Goal: Task Accomplishment & Management: Use online tool/utility

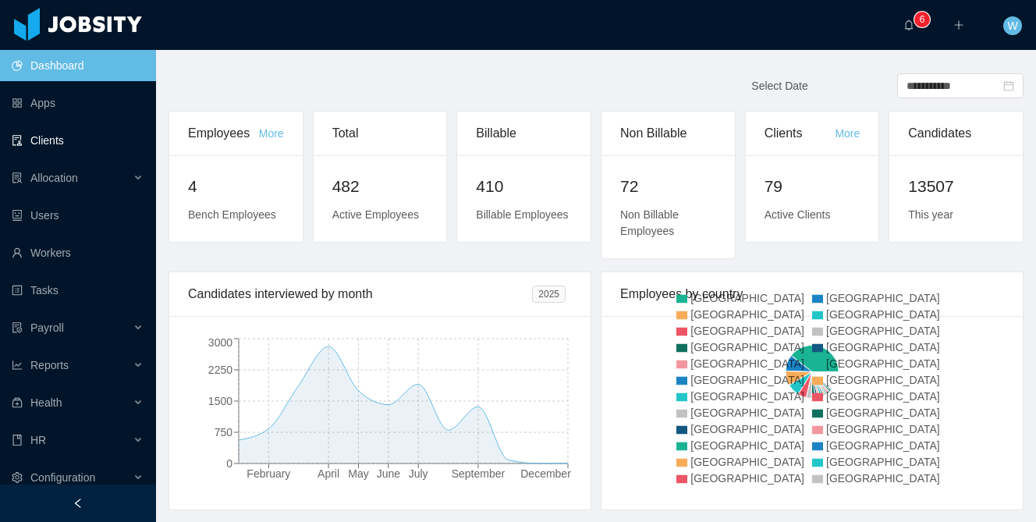
click at [82, 141] on link "Clients" at bounding box center [78, 140] width 132 height 31
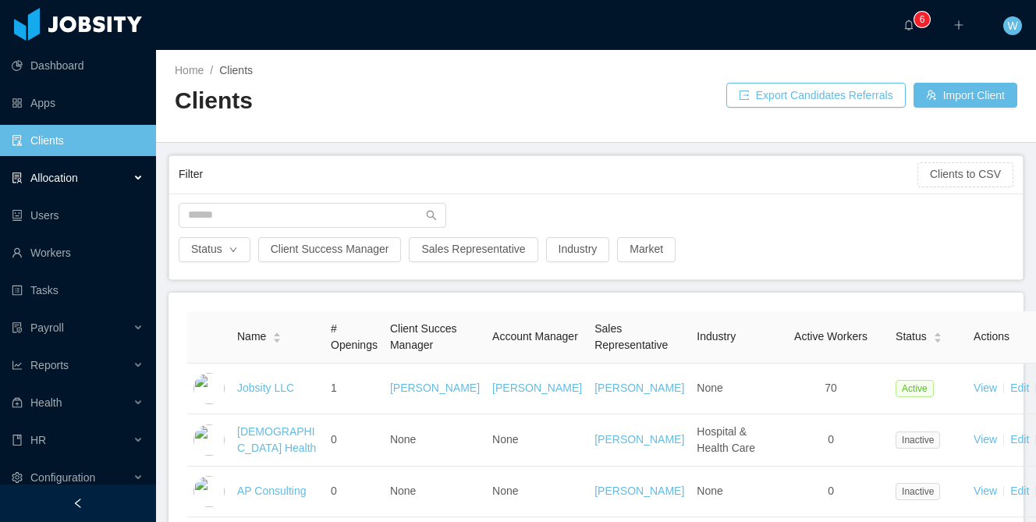
click at [103, 162] on div "Allocation" at bounding box center [78, 177] width 156 height 31
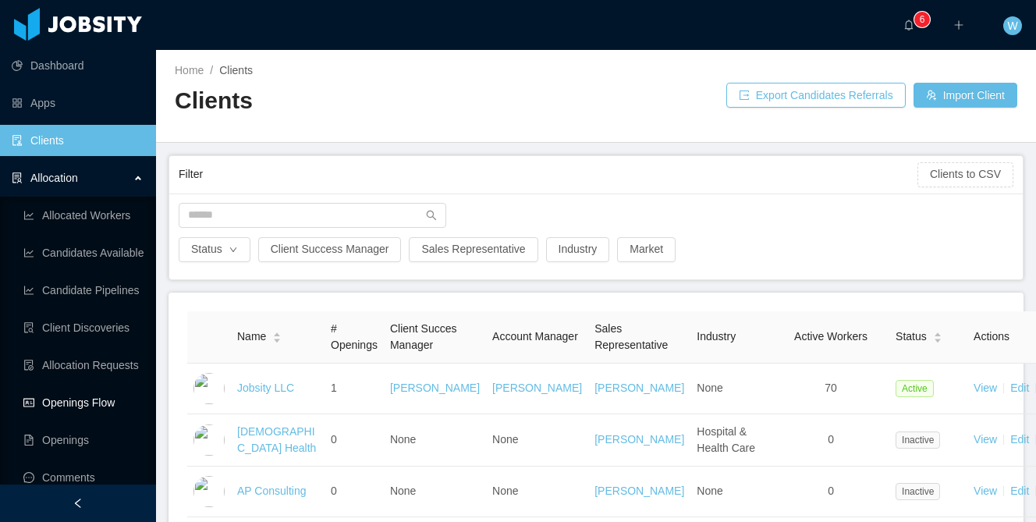
click at [100, 407] on link "Openings Flow" at bounding box center [83, 402] width 120 height 31
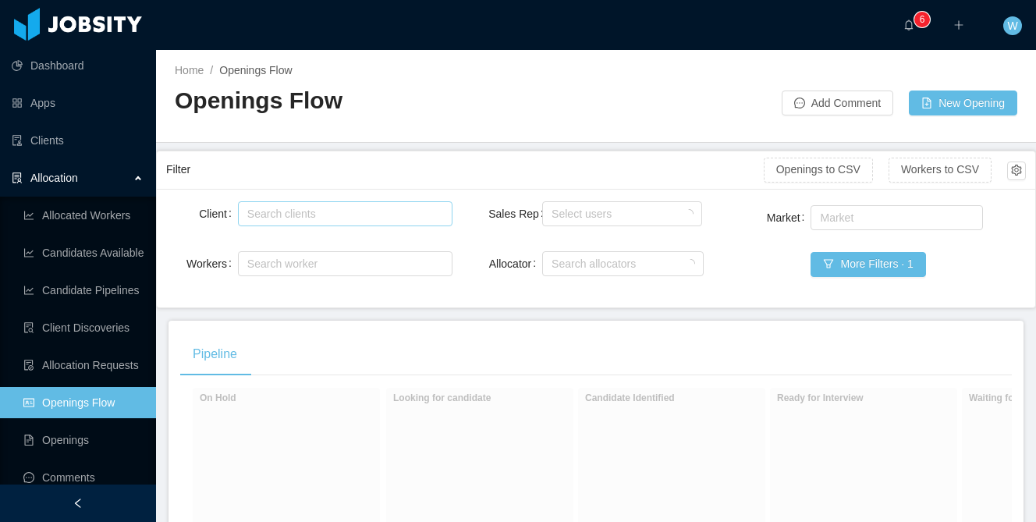
click at [350, 219] on div "Search clients" at bounding box center [341, 214] width 189 height 16
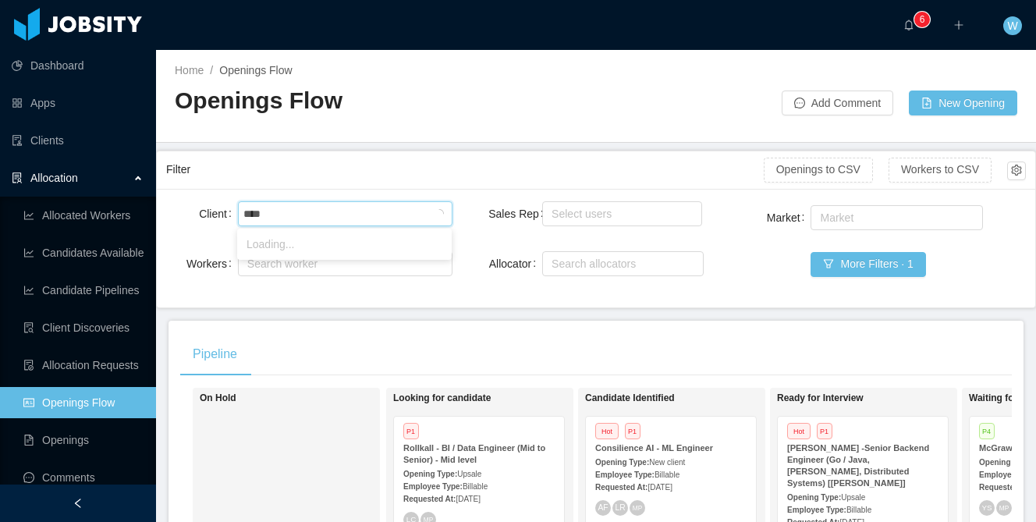
type input "*****"
click at [340, 243] on li "Avenue 8" at bounding box center [344, 244] width 215 height 25
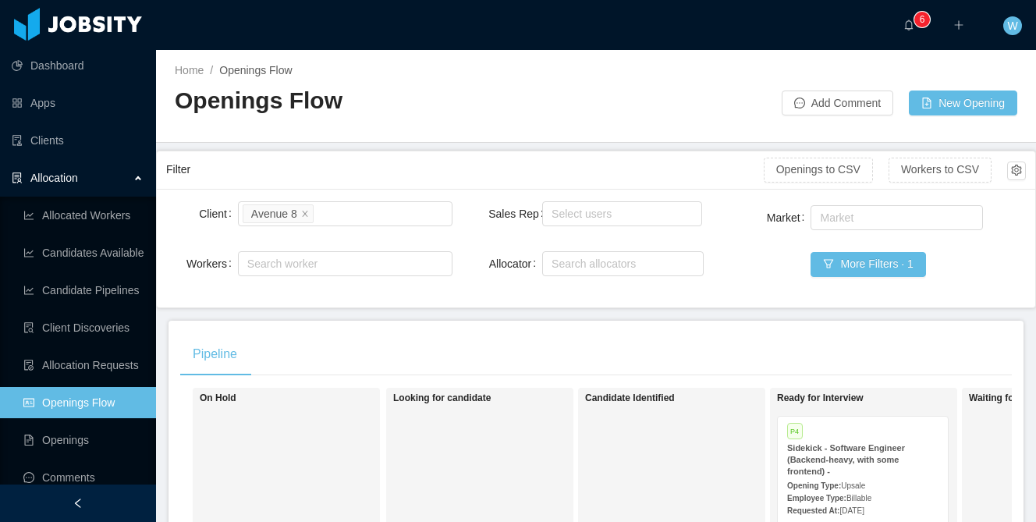
drag, startPoint x: 403, startPoint y: 325, endPoint x: 448, endPoint y: 331, distance: 45.6
click at [834, 438] on div "P4" at bounding box center [852, 432] width 151 height 13
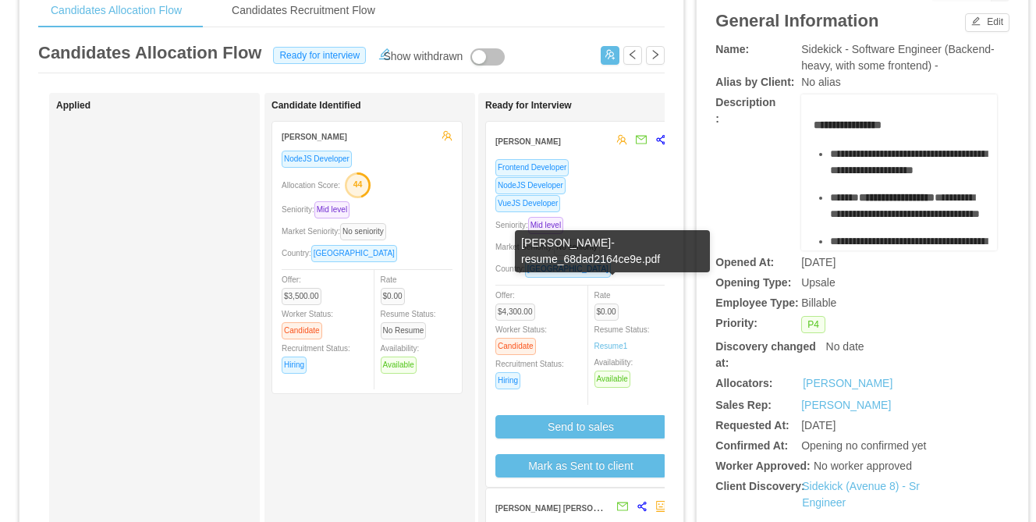
scroll to position [59, 0]
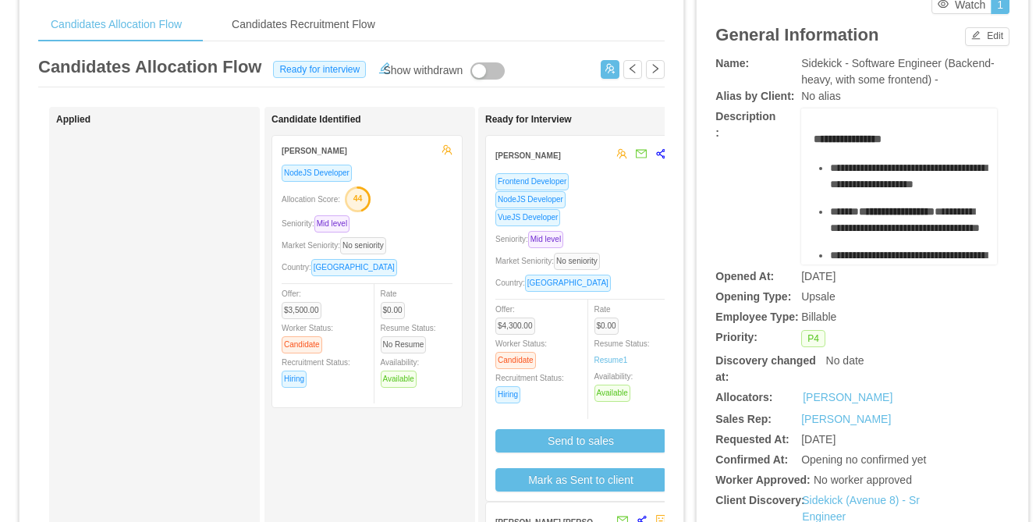
click at [592, 163] on div "[PERSON_NAME]" at bounding box center [551, 154] width 113 height 29
click at [579, 158] on div "[PERSON_NAME]" at bounding box center [551, 154] width 113 height 29
click at [580, 158] on div "[PERSON_NAME]" at bounding box center [551, 154] width 113 height 29
drag, startPoint x: 548, startPoint y: 157, endPoint x: 563, endPoint y: 158, distance: 14.8
click at [548, 157] on strong "[PERSON_NAME]" at bounding box center [528, 155] width 66 height 9
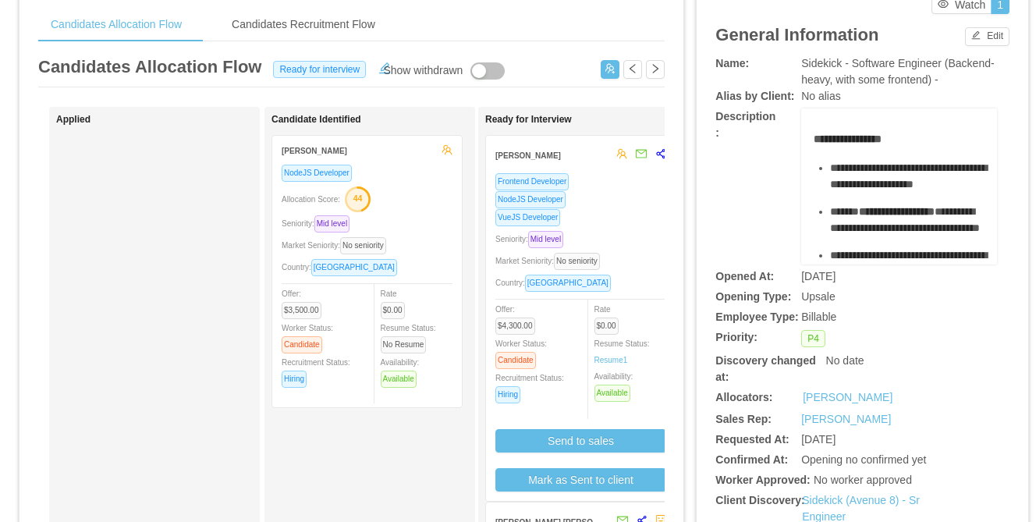
click at [598, 202] on div "NodeJS Developer" at bounding box center [580, 199] width 171 height 18
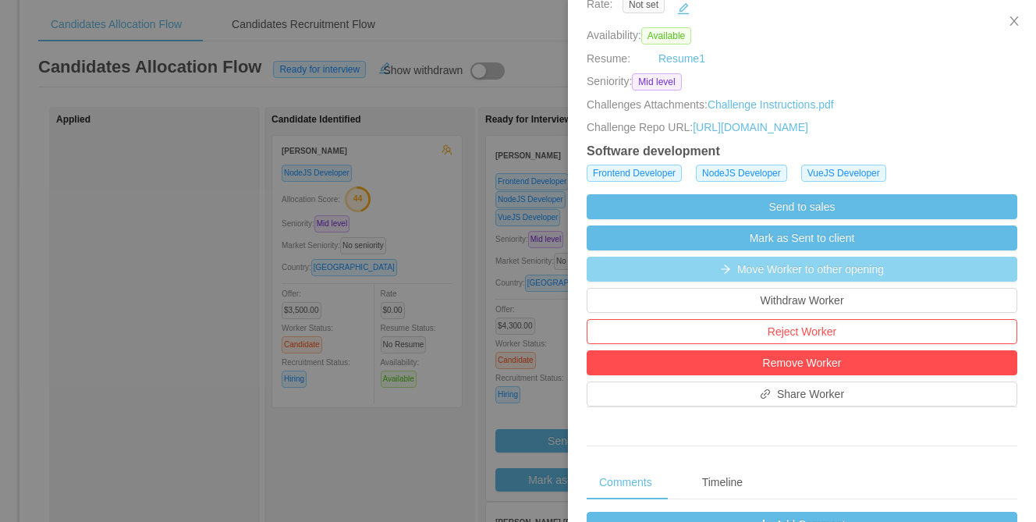
scroll to position [325, 0]
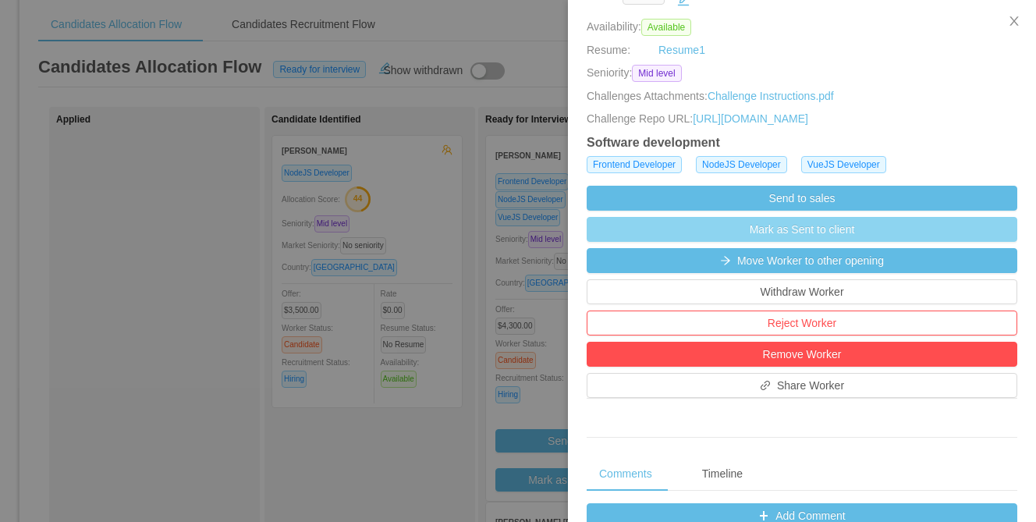
click at [783, 242] on button "Mark as Sent to client" at bounding box center [802, 229] width 431 height 25
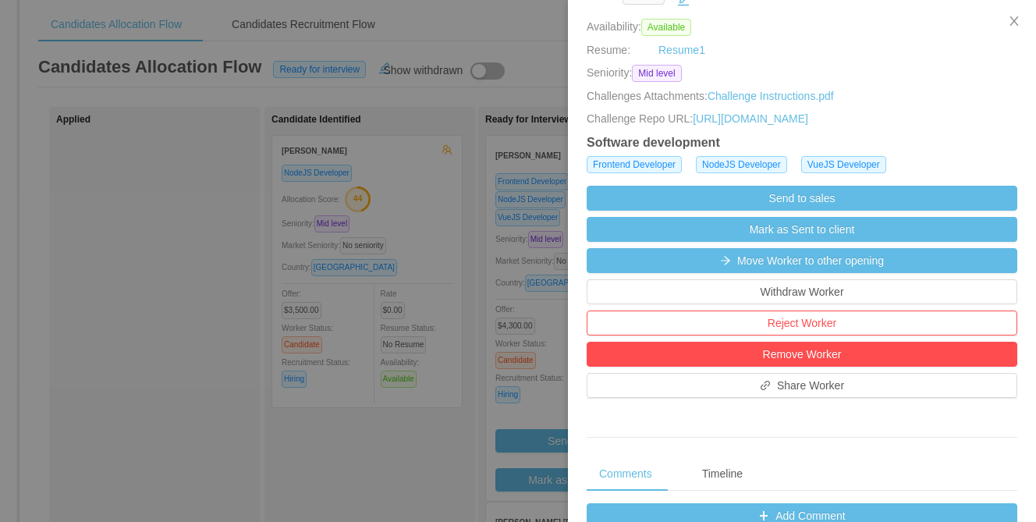
click at [808, 117] on div "[URL][DOMAIN_NAME]" at bounding box center [750, 119] width 115 height 16
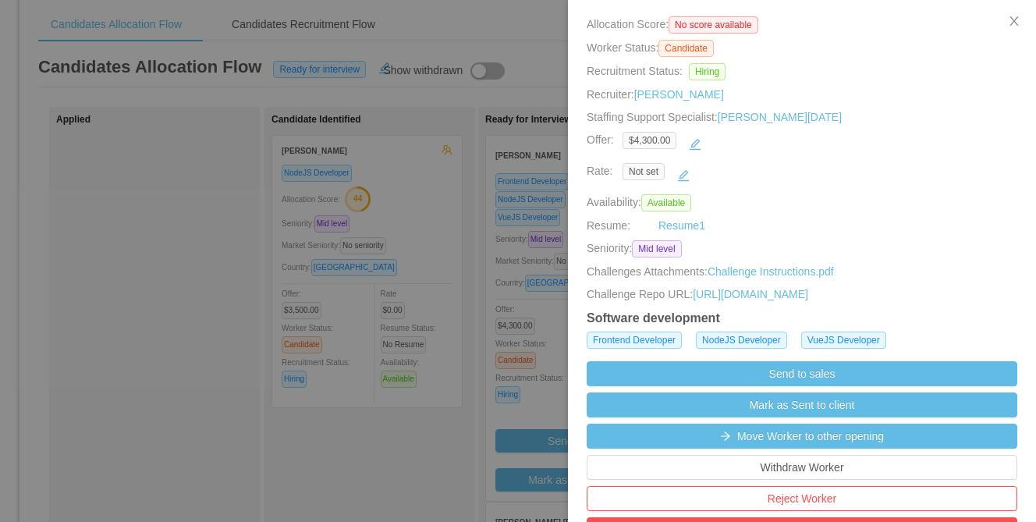
scroll to position [151, 0]
